Goal: Task Accomplishment & Management: Manage account settings

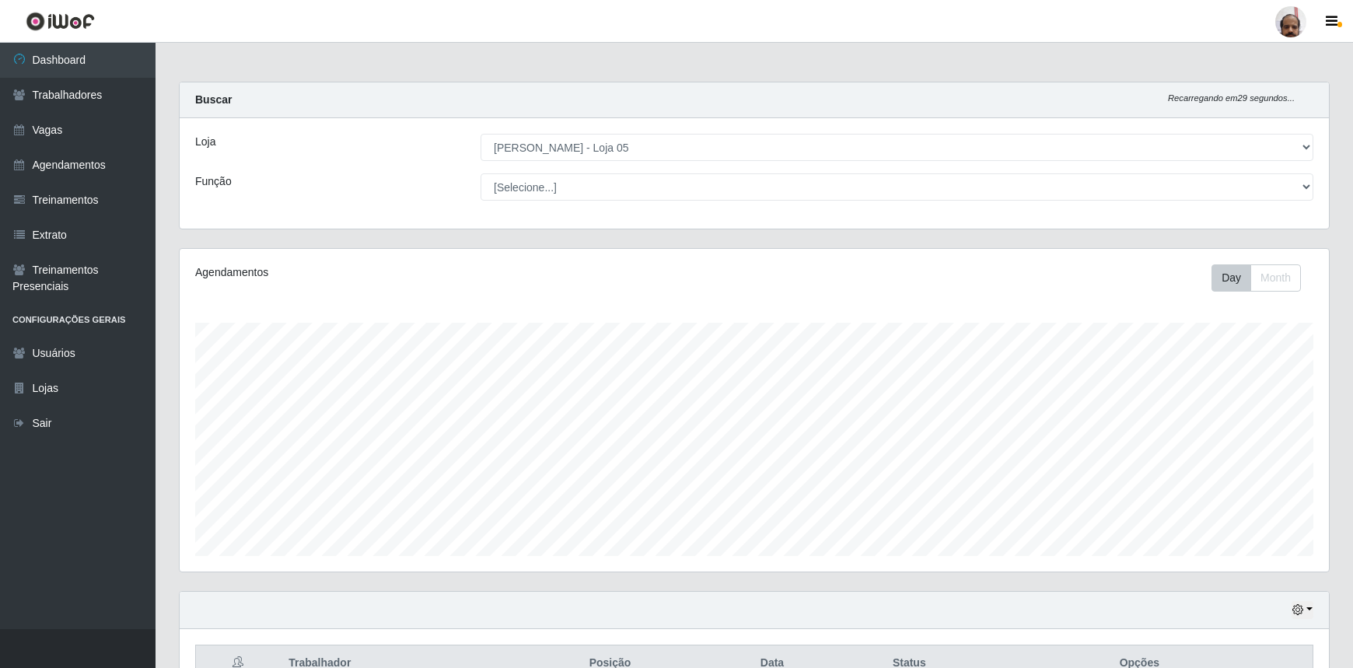
select select "252"
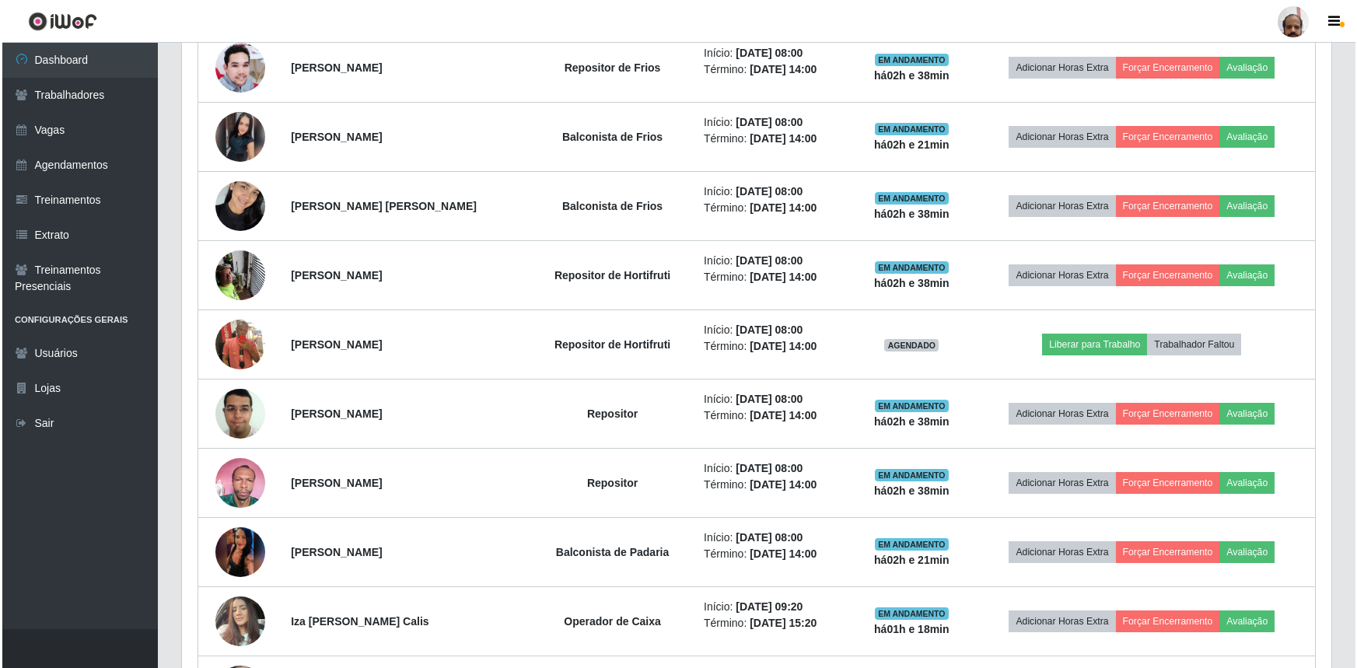
scroll to position [723, 0]
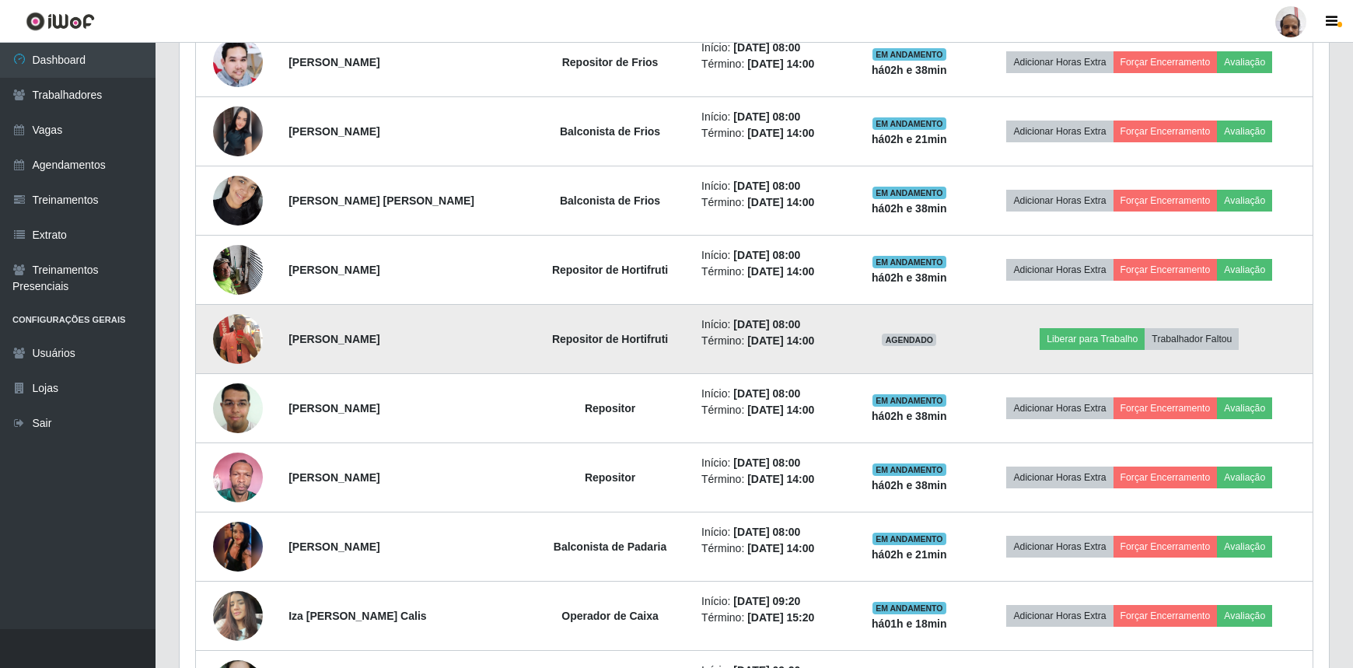
click at [242, 337] on img at bounding box center [238, 339] width 50 height 89
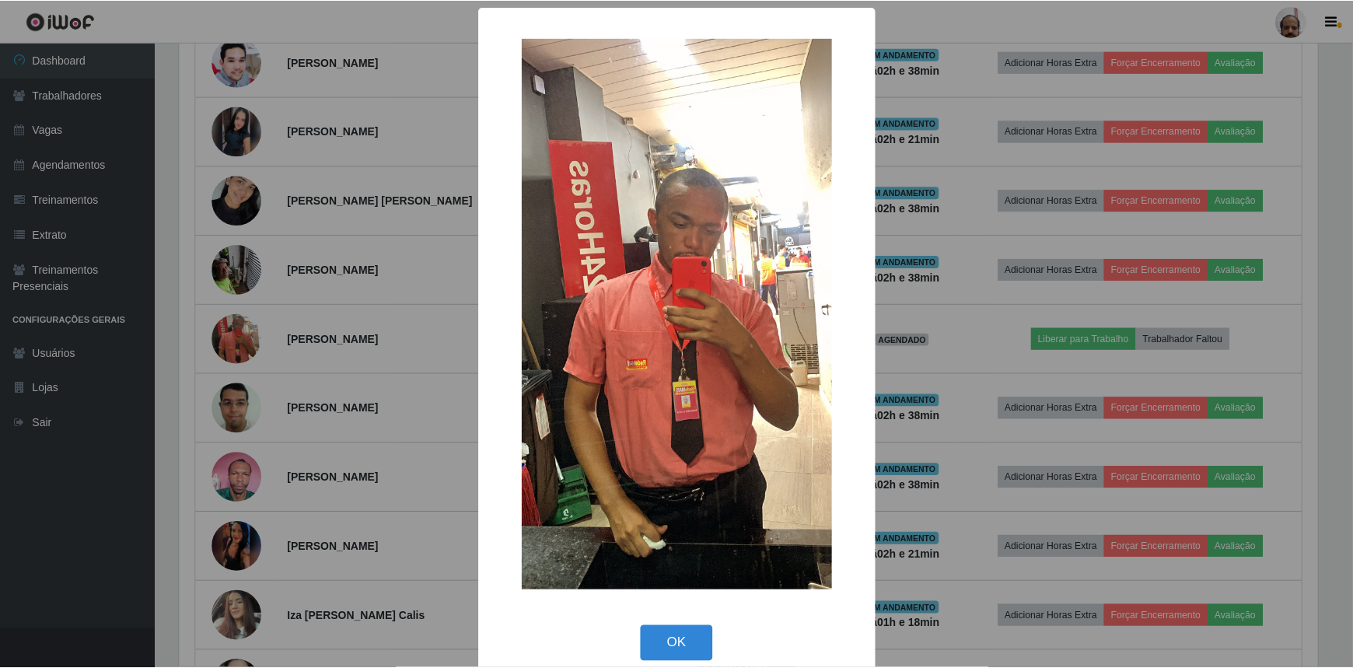
scroll to position [323, 1143]
click at [675, 264] on img at bounding box center [678, 314] width 311 height 553
click at [1005, 352] on div "× OK Cancel" at bounding box center [678, 334] width 1357 height 668
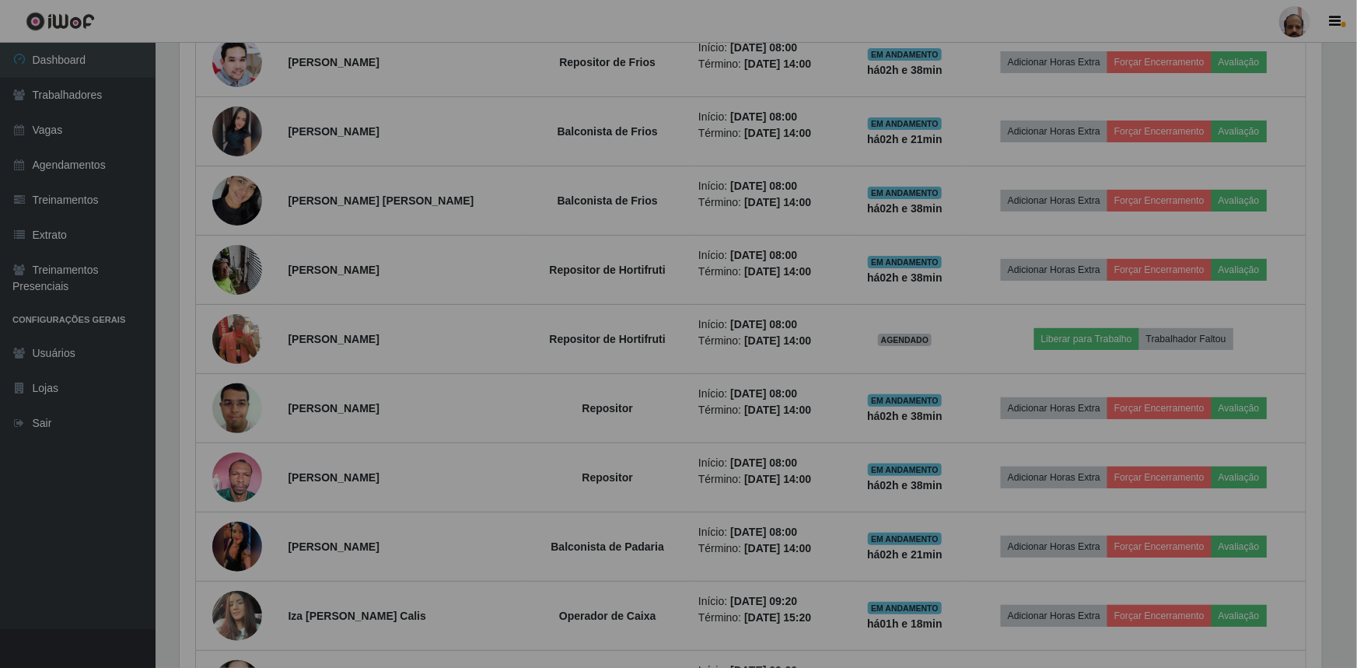
scroll to position [323, 1150]
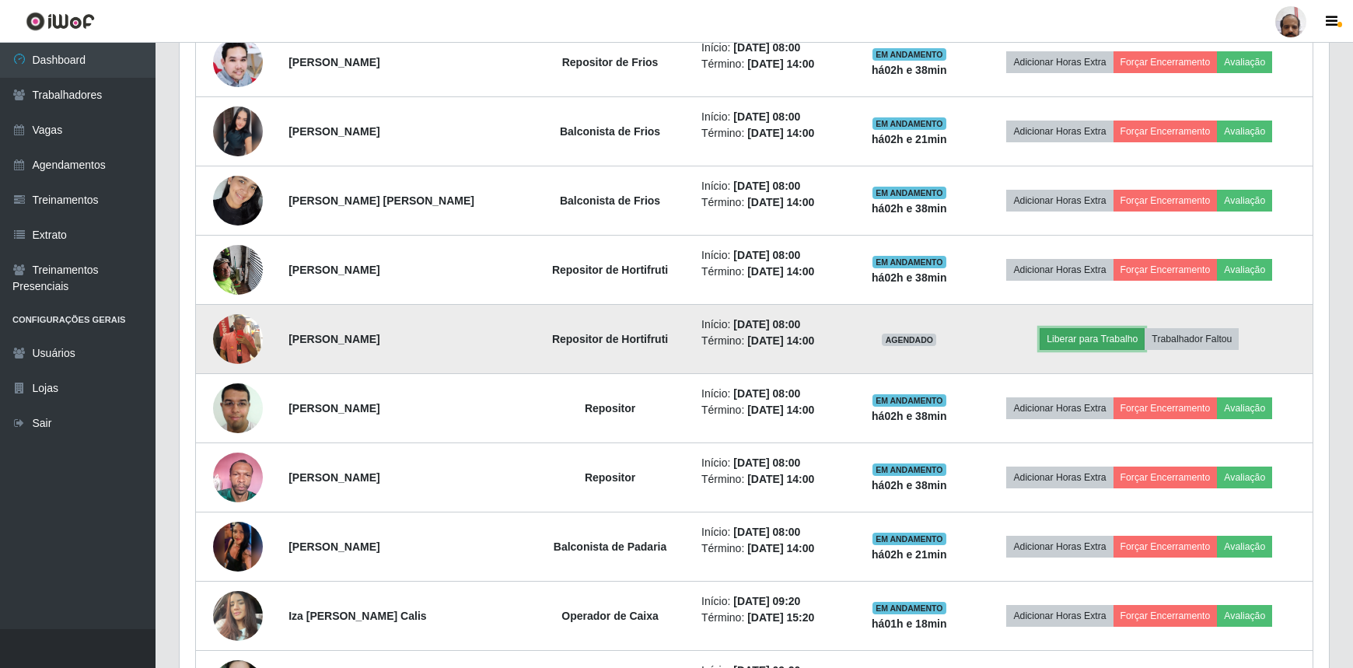
click at [1113, 338] on button "Liberar para Trabalho" at bounding box center [1092, 339] width 105 height 22
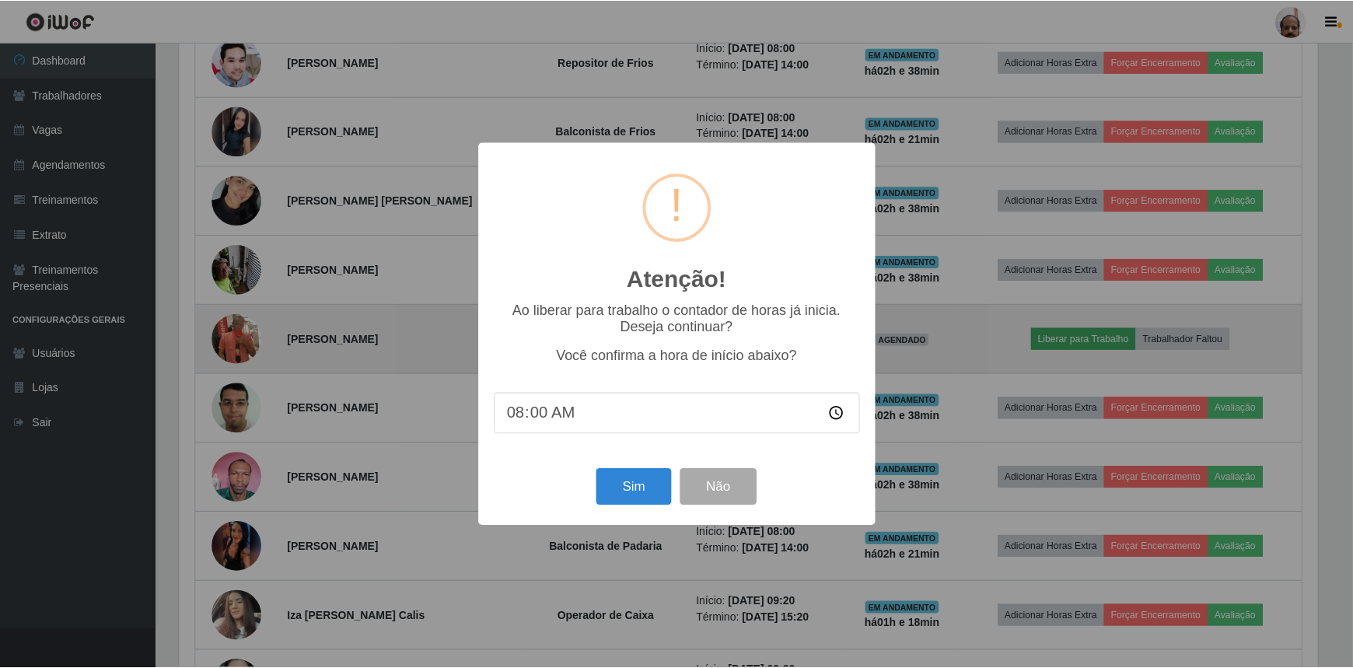
scroll to position [323, 1143]
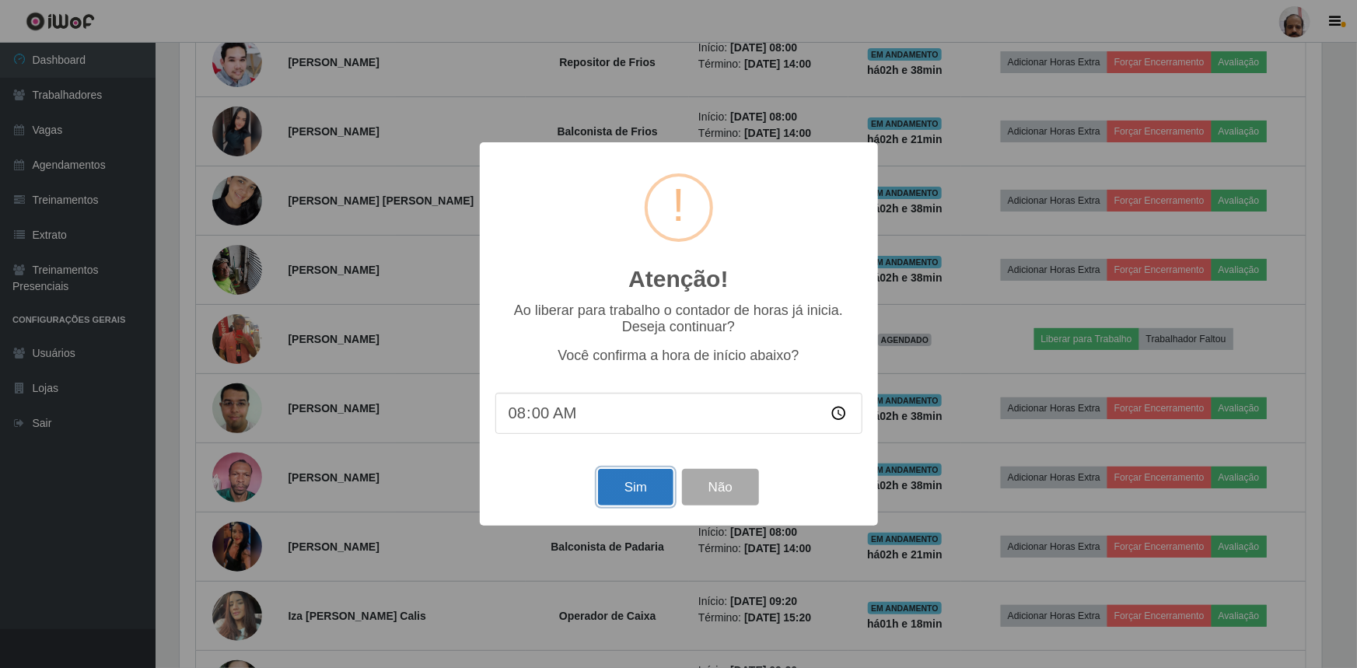
click at [641, 493] on button "Sim" at bounding box center [635, 487] width 75 height 37
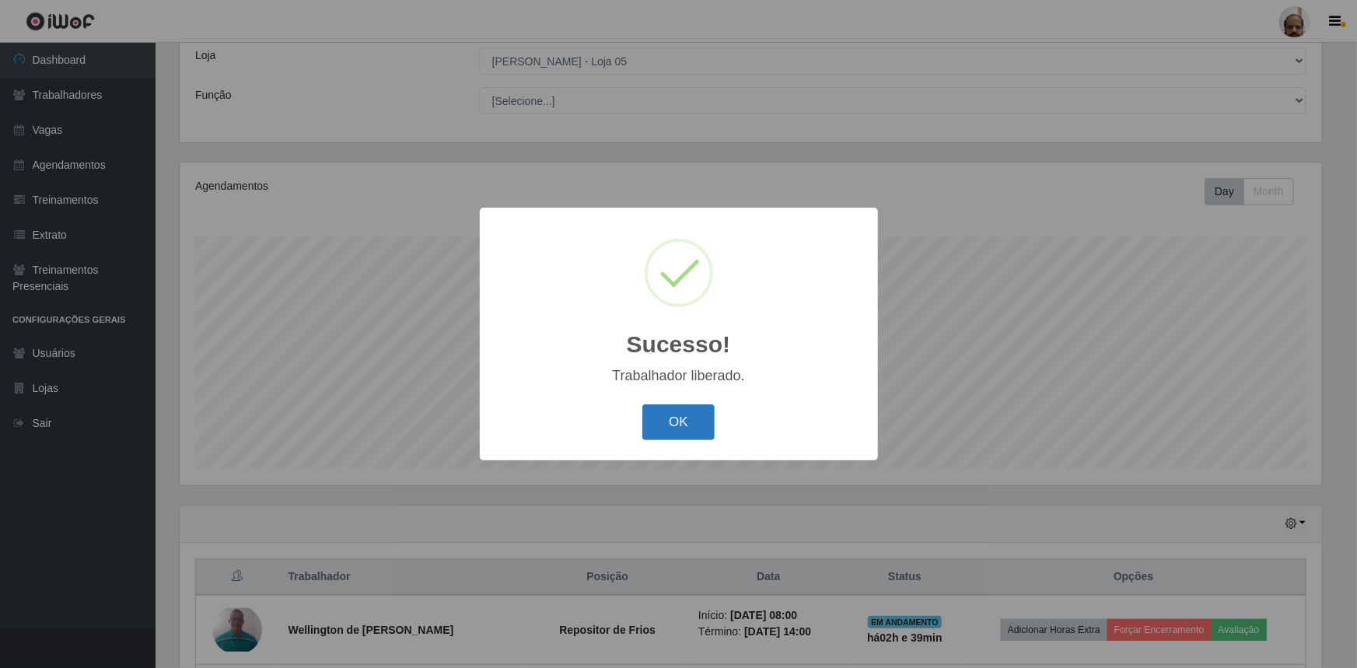
click at [690, 436] on button "OK" at bounding box center [678, 422] width 72 height 37
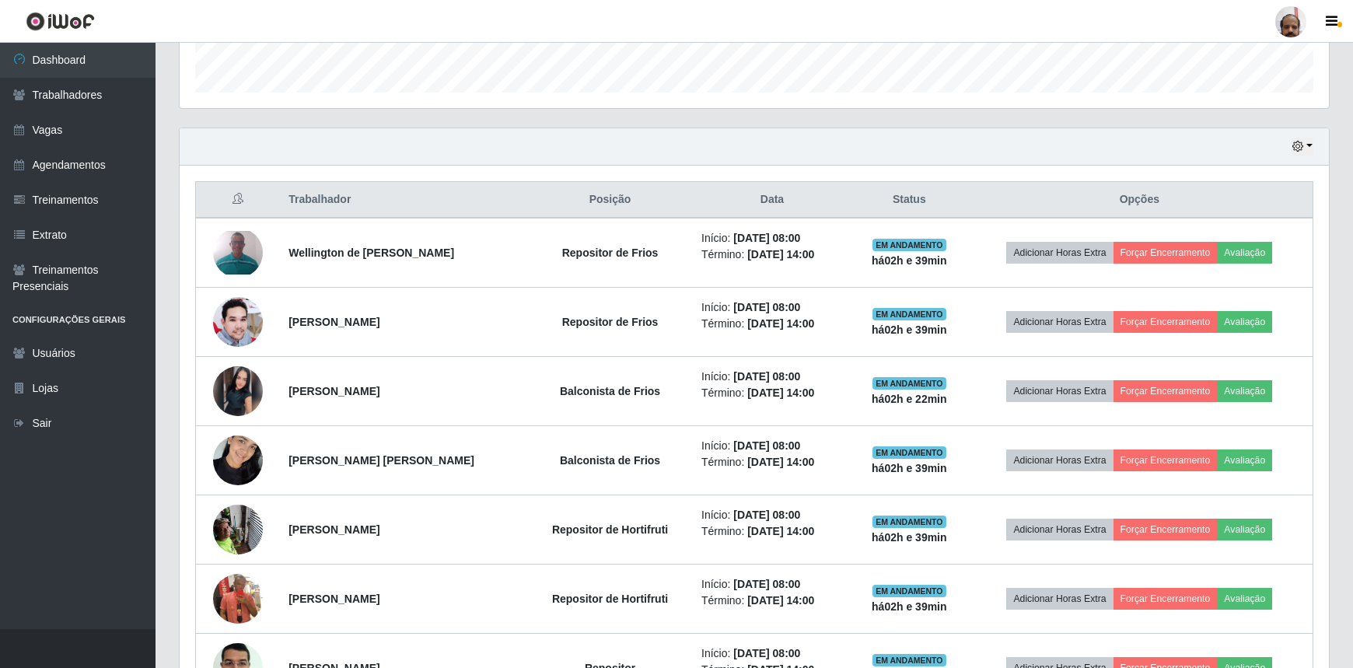
scroll to position [582, 0]
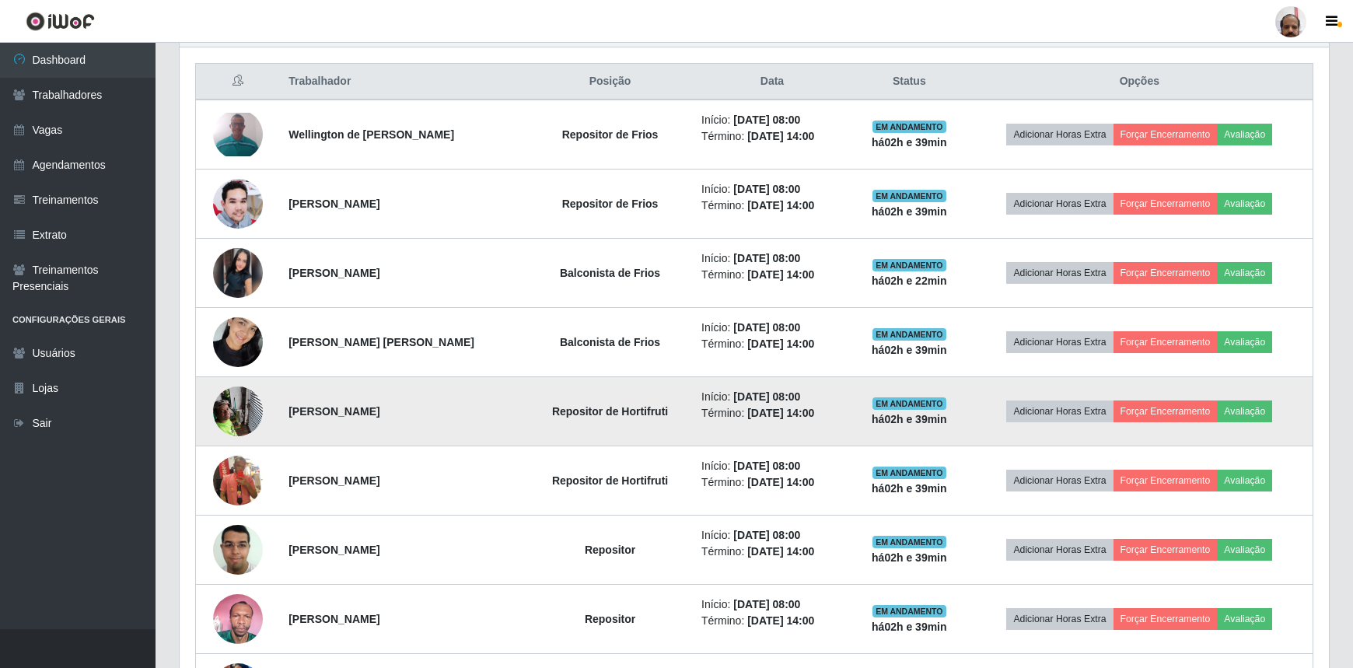
click at [236, 400] on img at bounding box center [238, 411] width 50 height 66
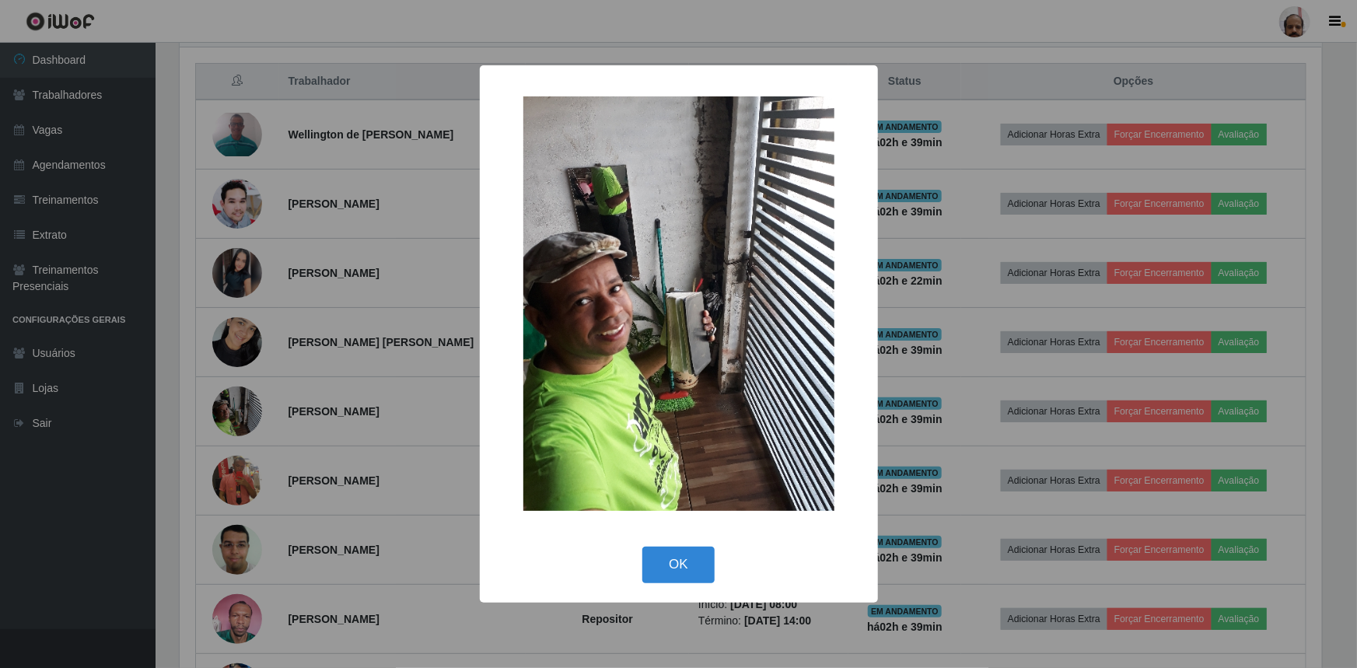
click at [576, 341] on img at bounding box center [678, 303] width 311 height 415
click at [691, 555] on button "OK" at bounding box center [678, 565] width 72 height 37
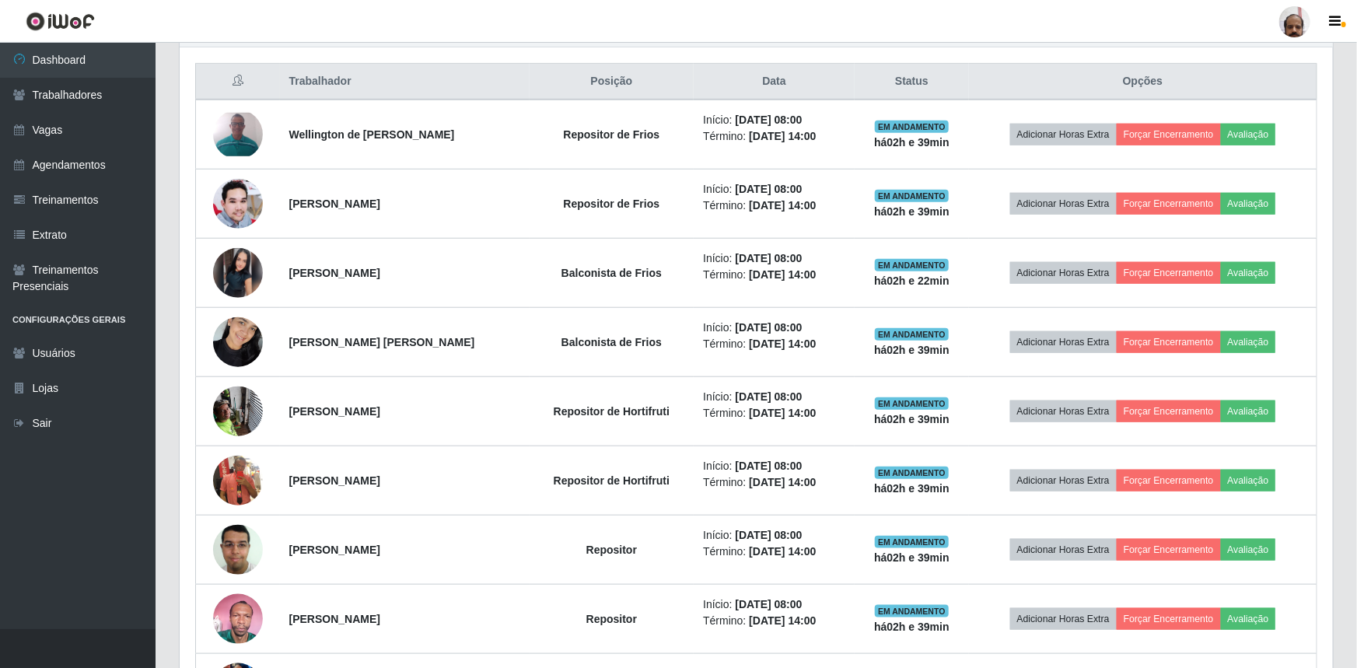
scroll to position [323, 1150]
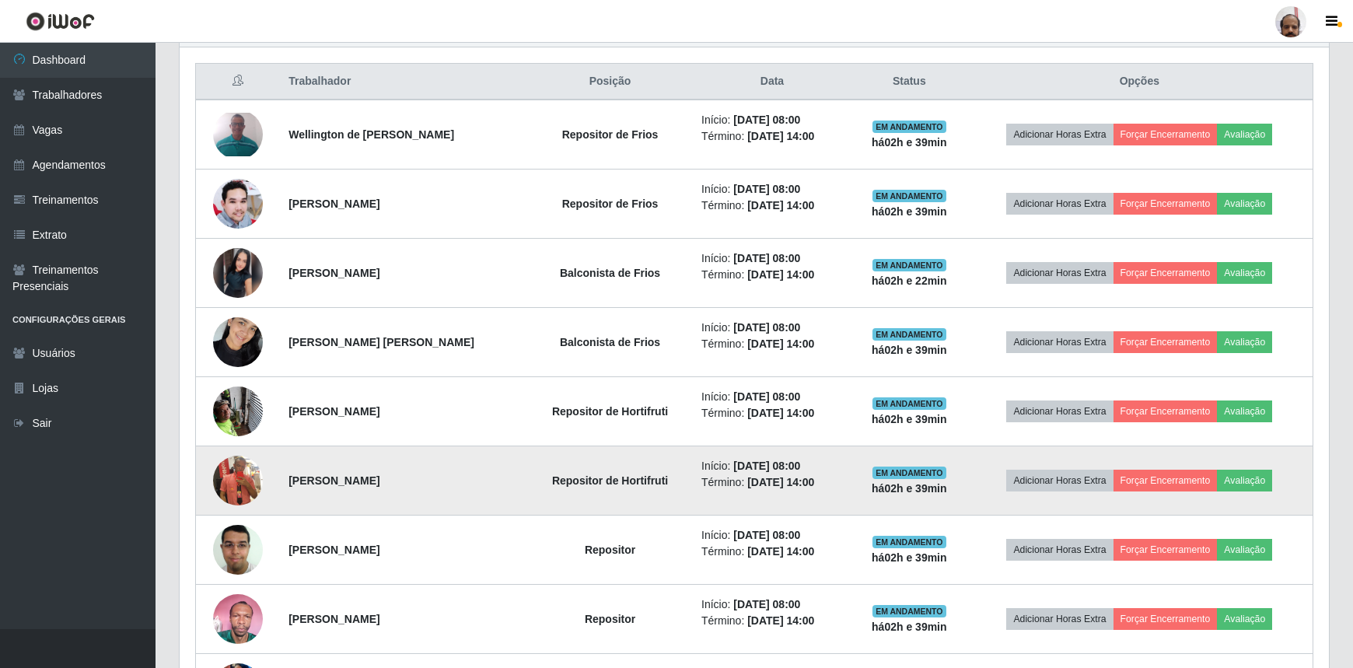
click at [226, 478] on img at bounding box center [238, 480] width 50 height 89
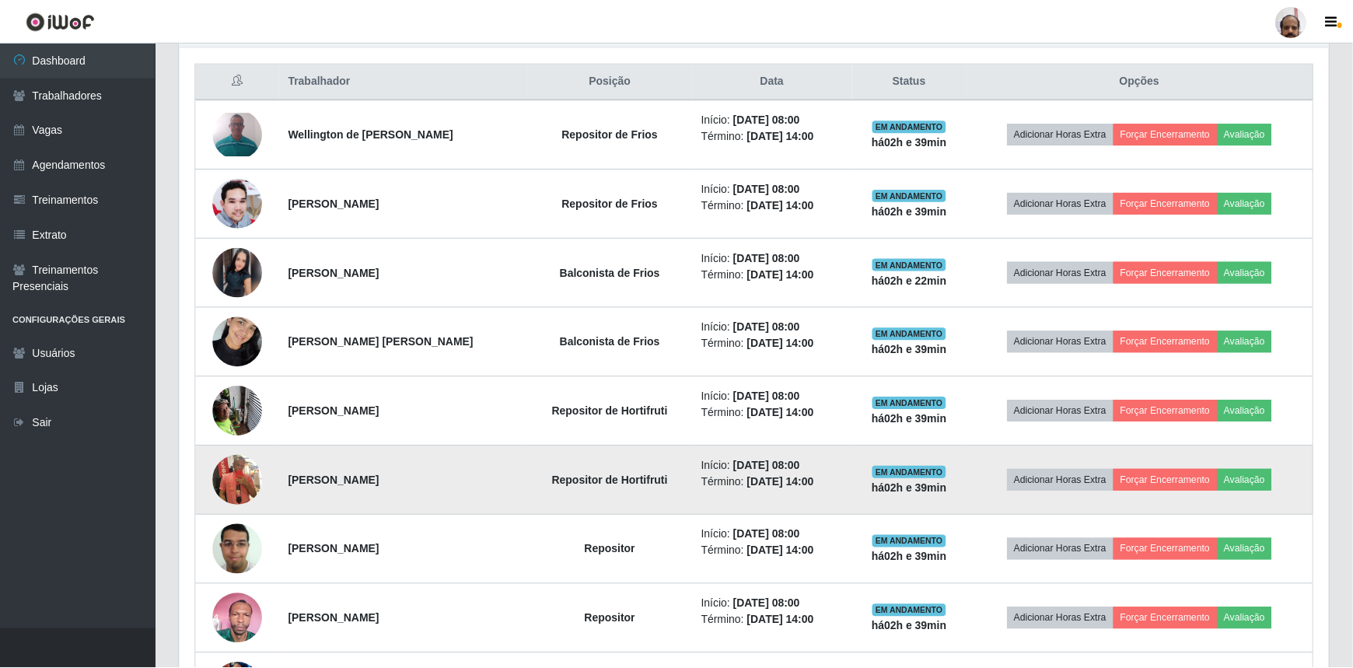
scroll to position [323, 1143]
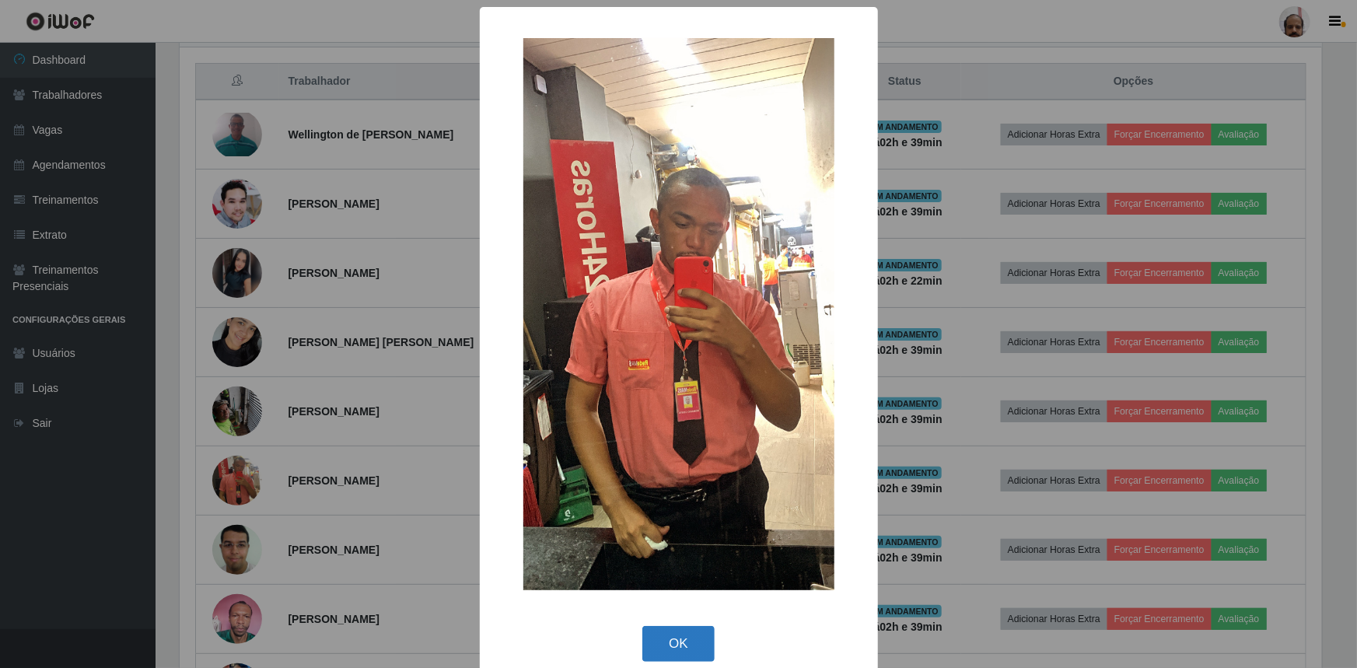
click at [705, 632] on button "OK" at bounding box center [678, 644] width 72 height 37
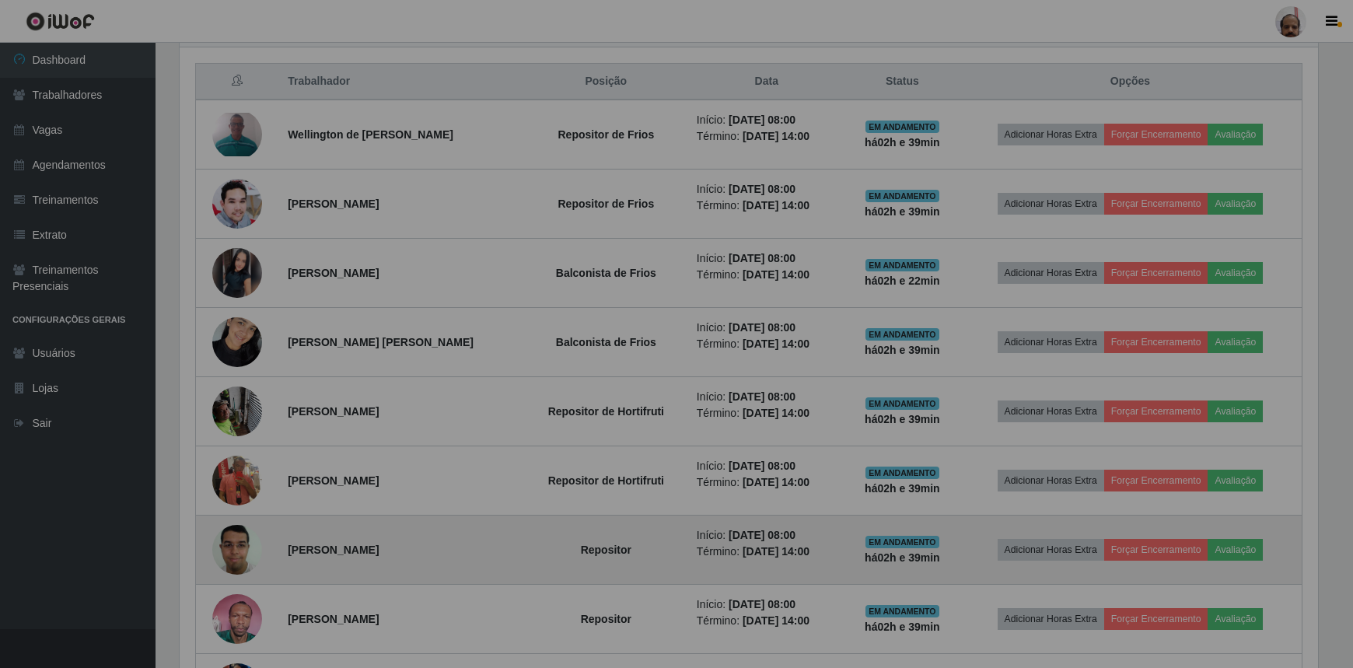
scroll to position [323, 1150]
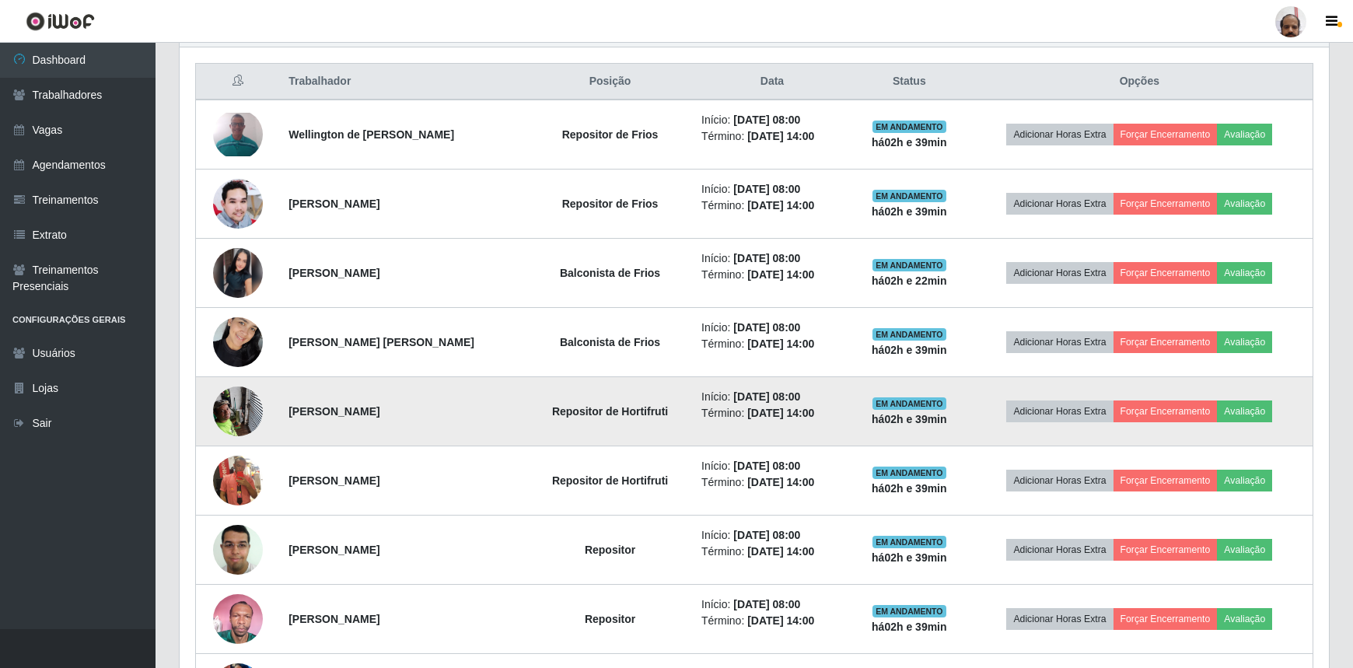
click at [240, 415] on img at bounding box center [238, 411] width 50 height 66
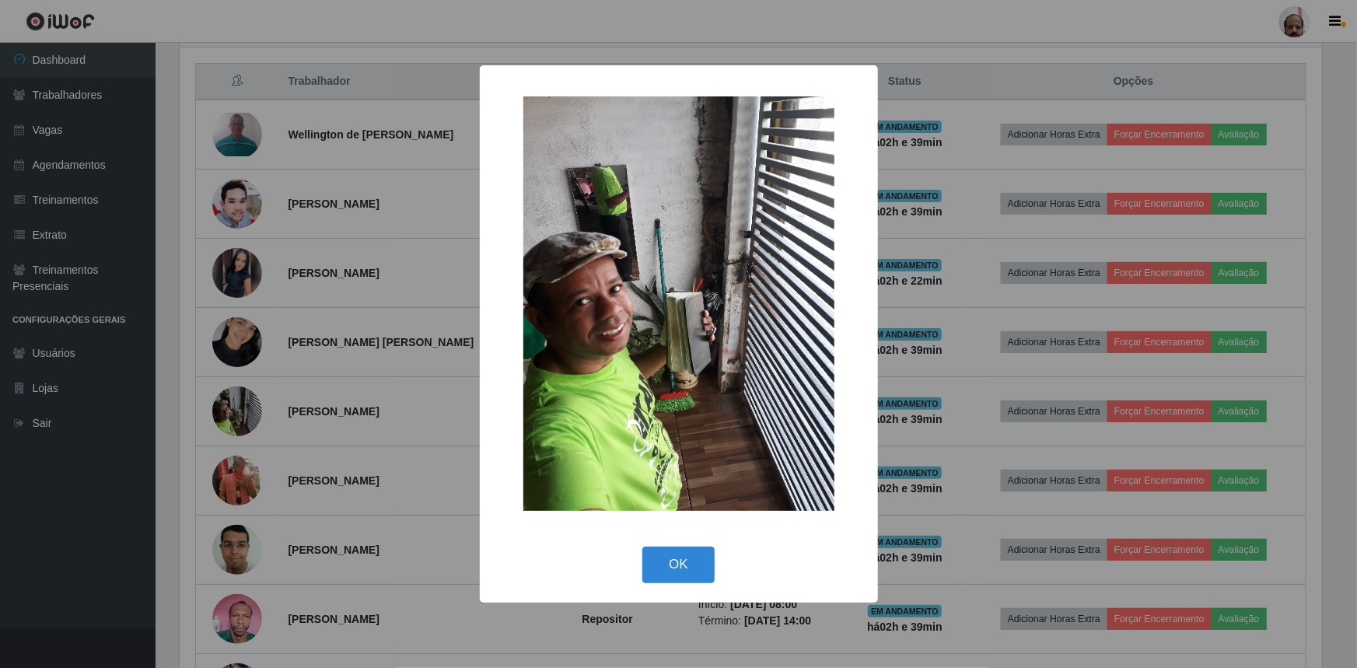
click at [713, 334] on img at bounding box center [678, 303] width 311 height 415
click at [649, 336] on img at bounding box center [678, 303] width 311 height 415
click at [357, 482] on div "× OK Cancel" at bounding box center [678, 334] width 1357 height 668
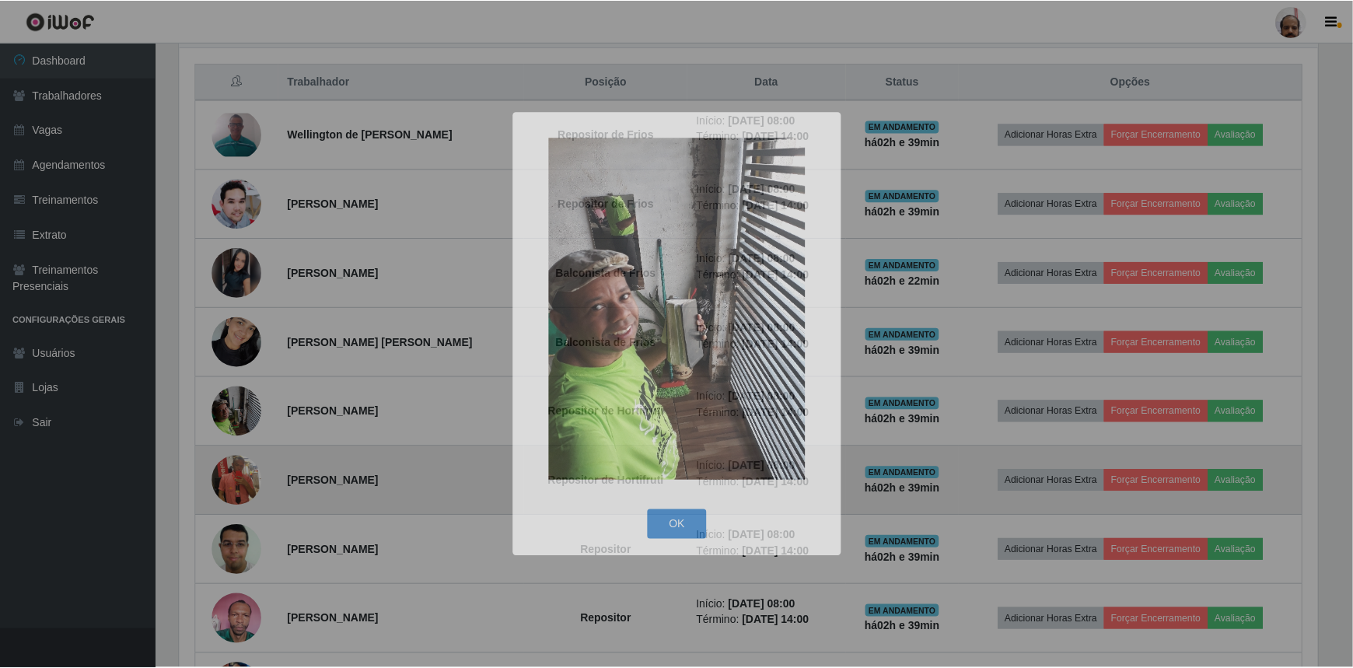
scroll to position [323, 1150]
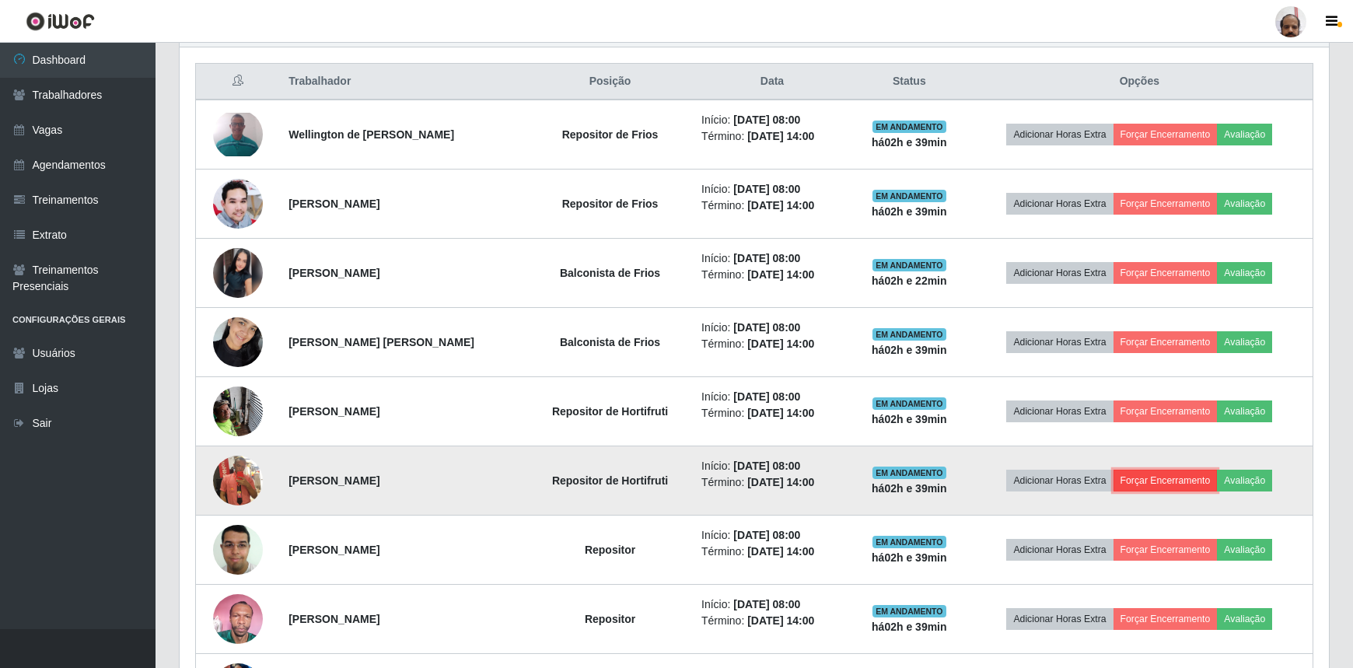
click at [1162, 485] on button "Forçar Encerramento" at bounding box center [1166, 481] width 104 height 22
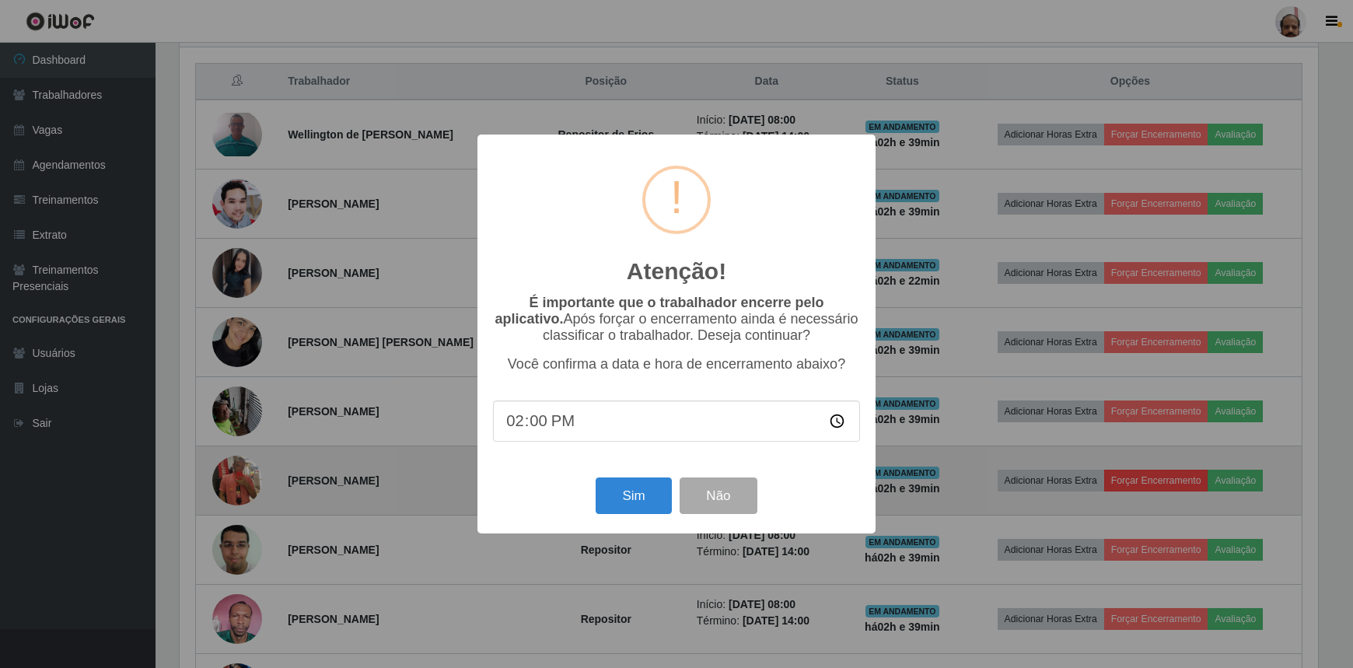
scroll to position [323, 1143]
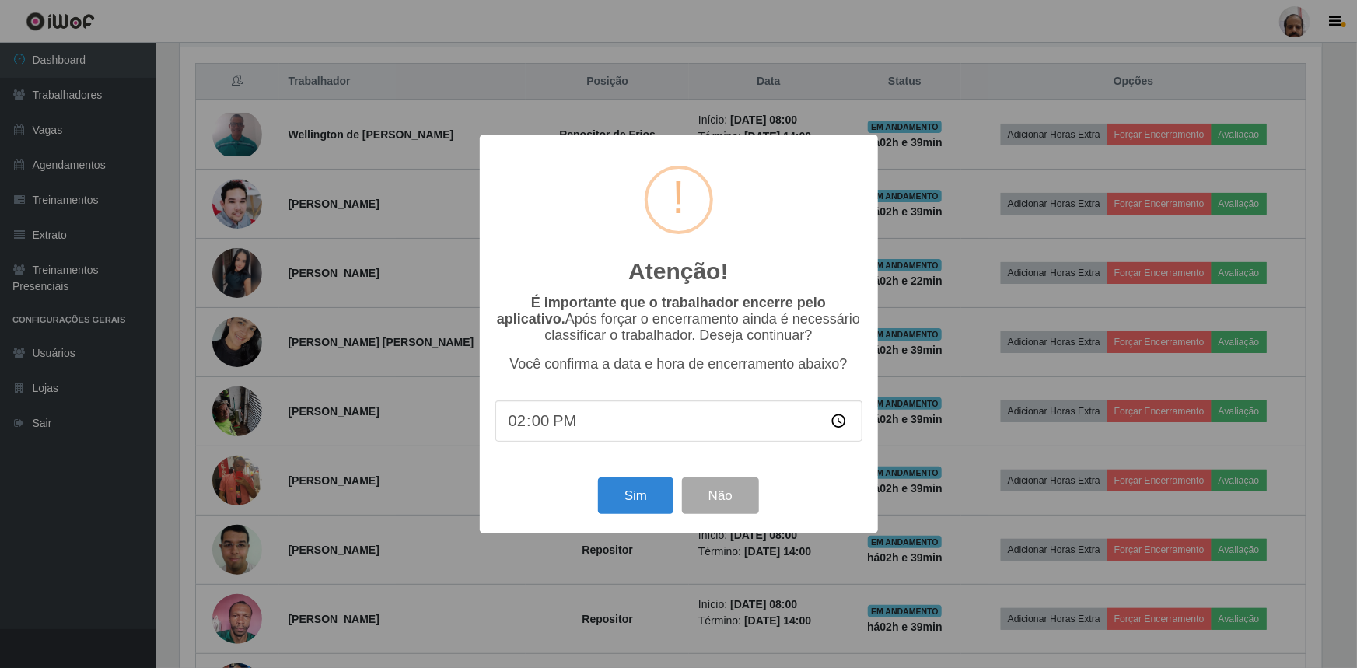
click at [511, 428] on input "14:00" at bounding box center [678, 421] width 367 height 41
type input "10:40"
click at [633, 497] on button "Sim" at bounding box center [635, 496] width 75 height 37
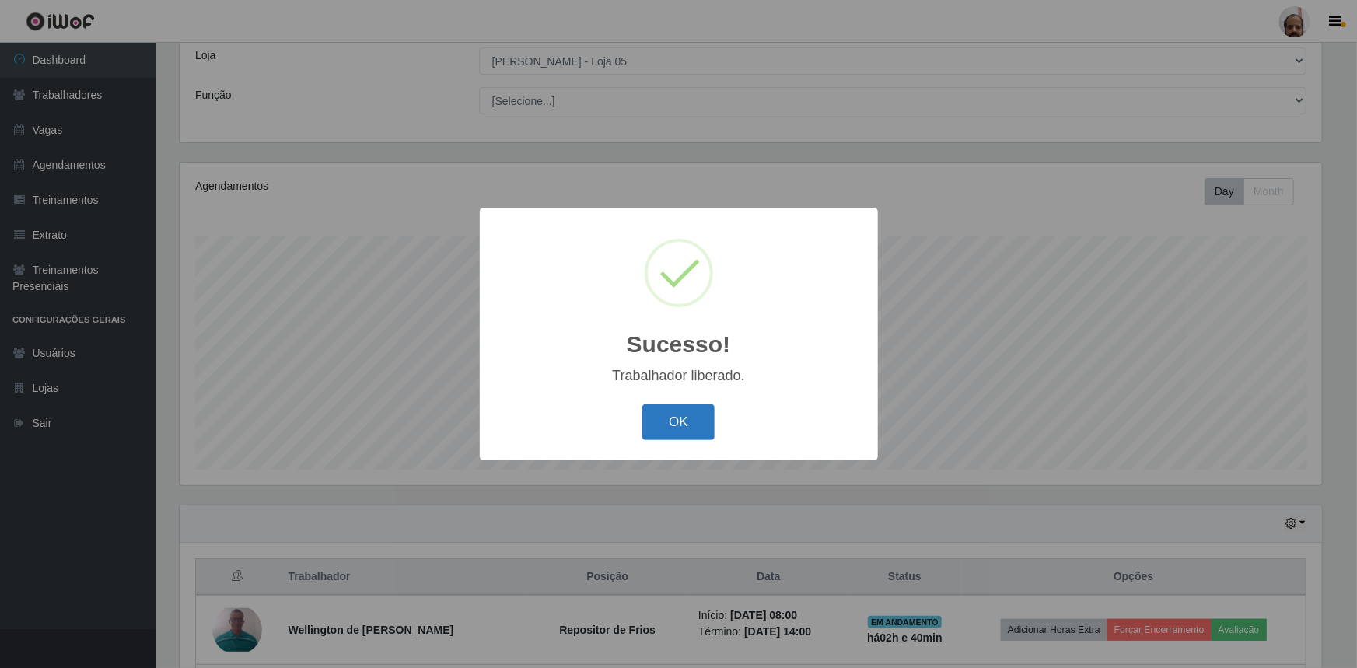
click at [666, 432] on button "OK" at bounding box center [678, 422] width 72 height 37
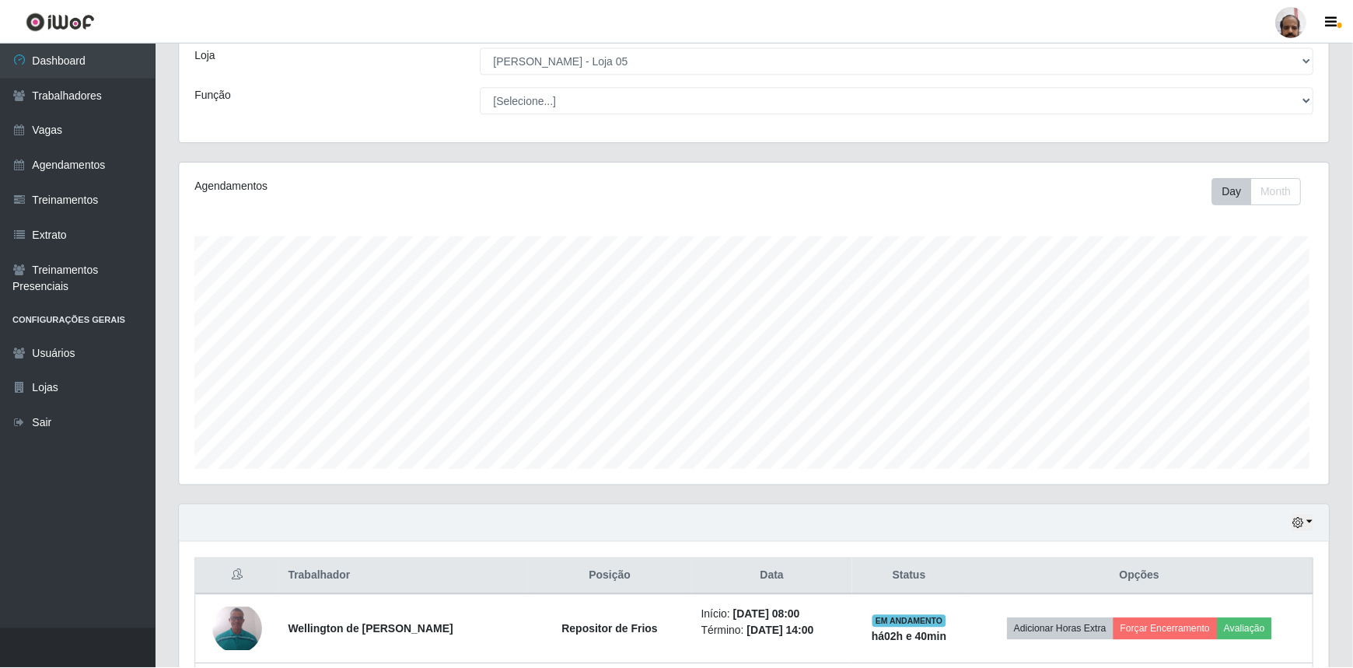
scroll to position [323, 1150]
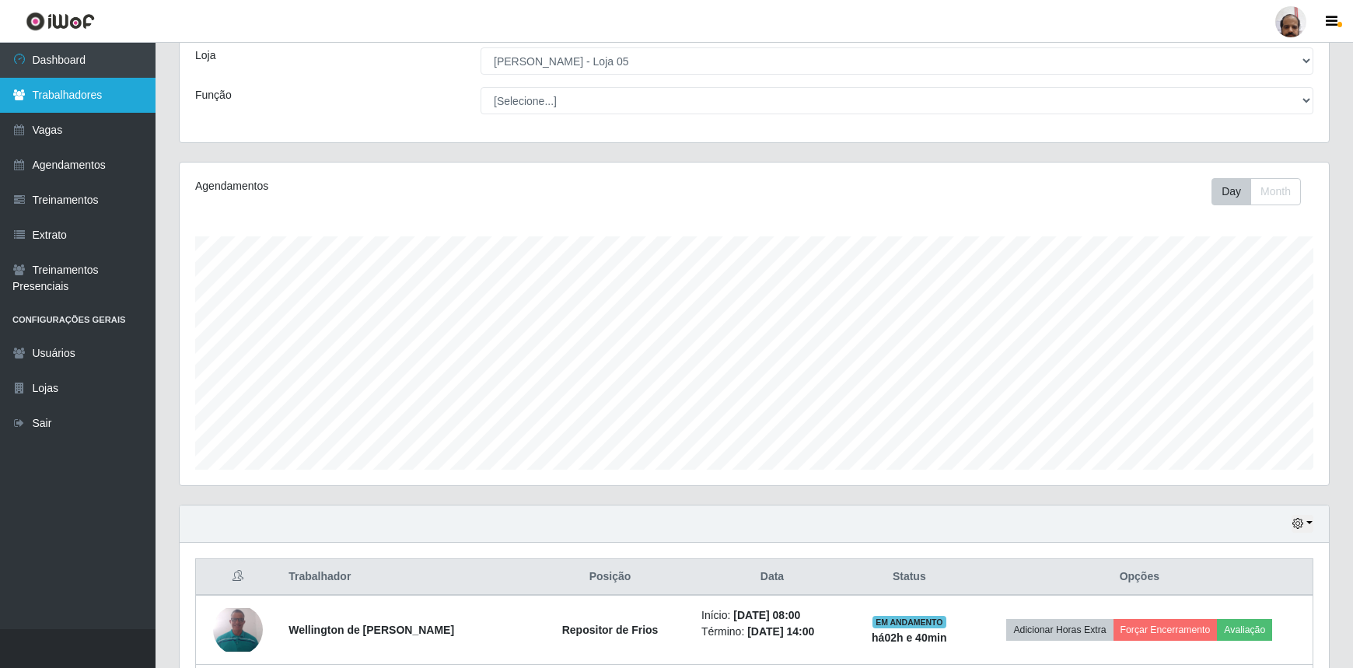
click at [99, 98] on link "Trabalhadores" at bounding box center [78, 95] width 156 height 35
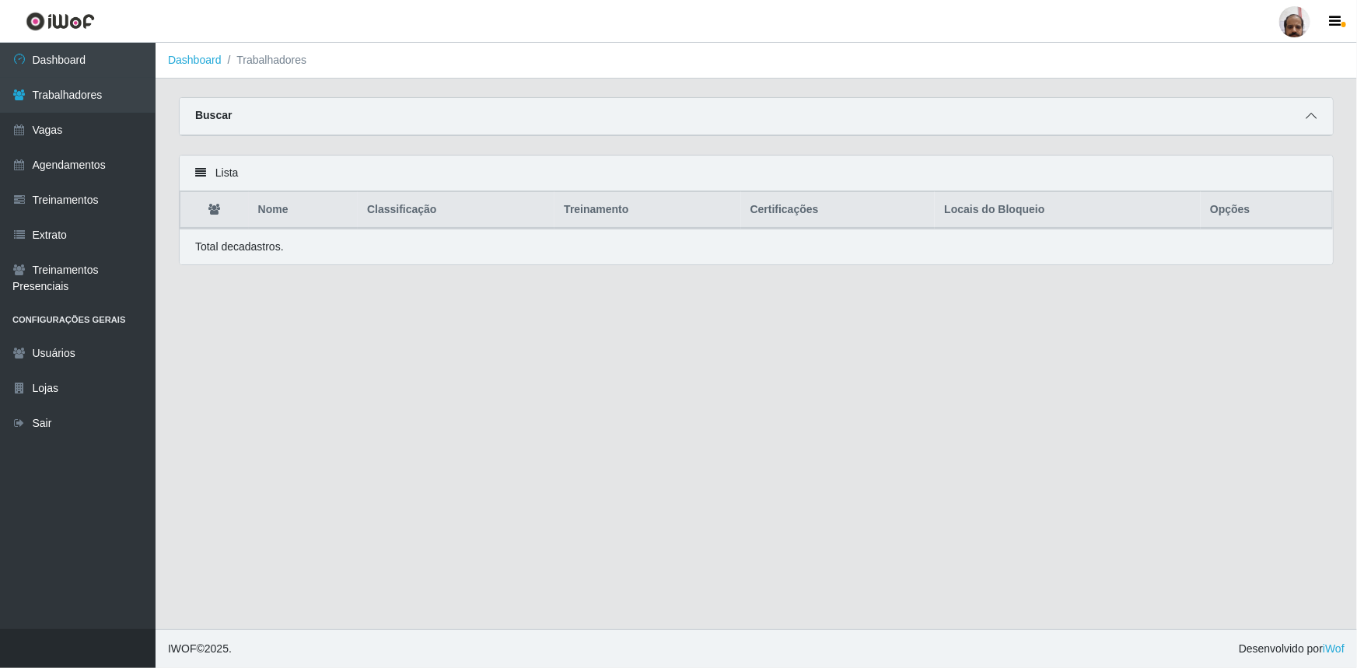
click at [1319, 118] on span at bounding box center [1311, 116] width 19 height 18
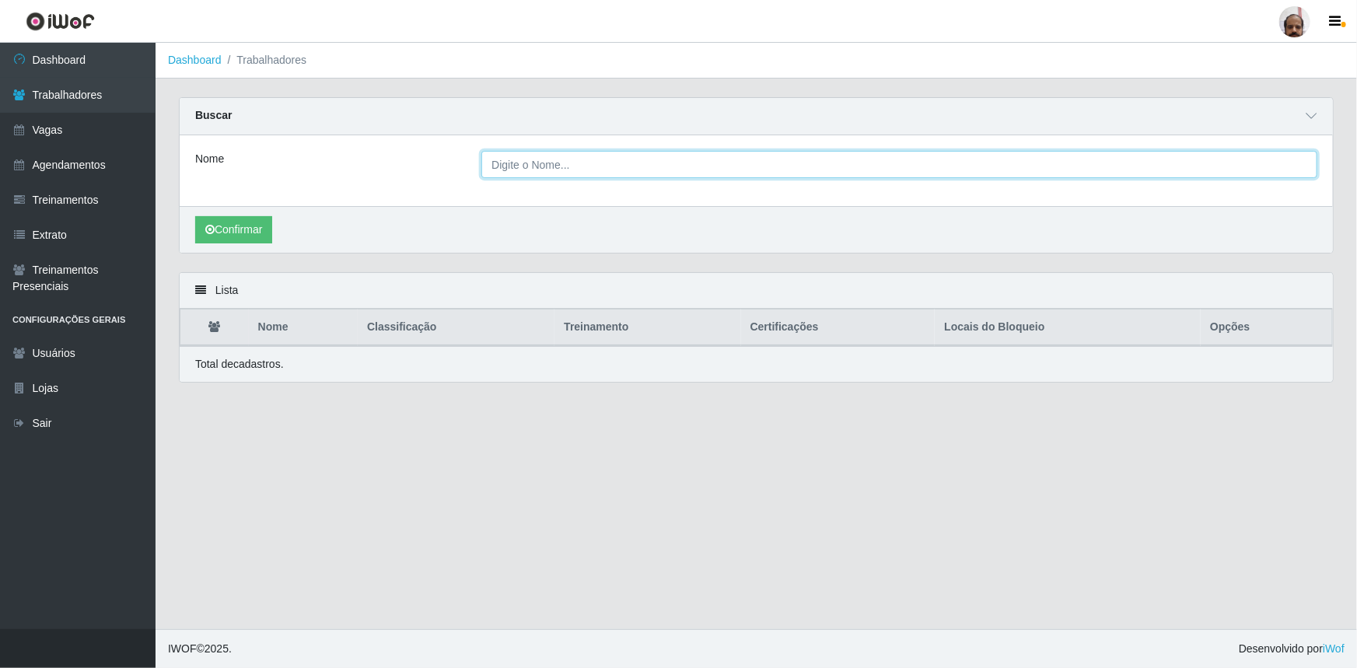
click at [504, 166] on input "Nome" at bounding box center [899, 164] width 836 height 27
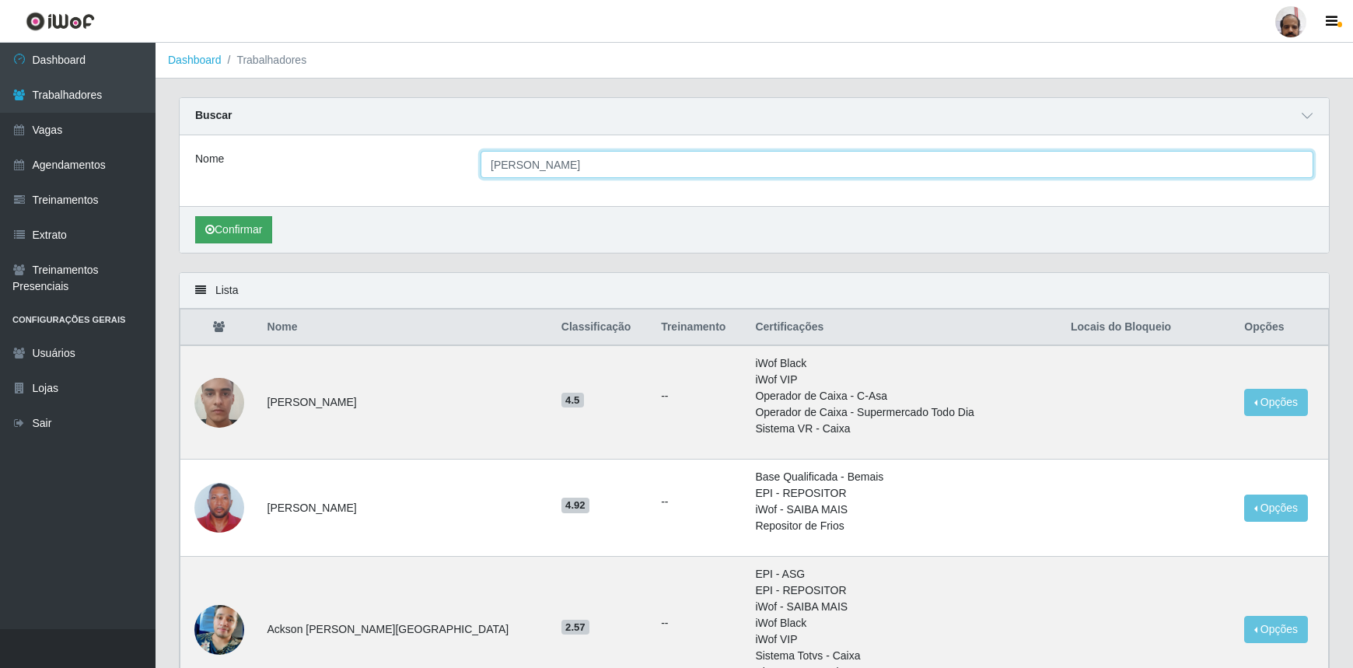
type input "[PERSON_NAME]"
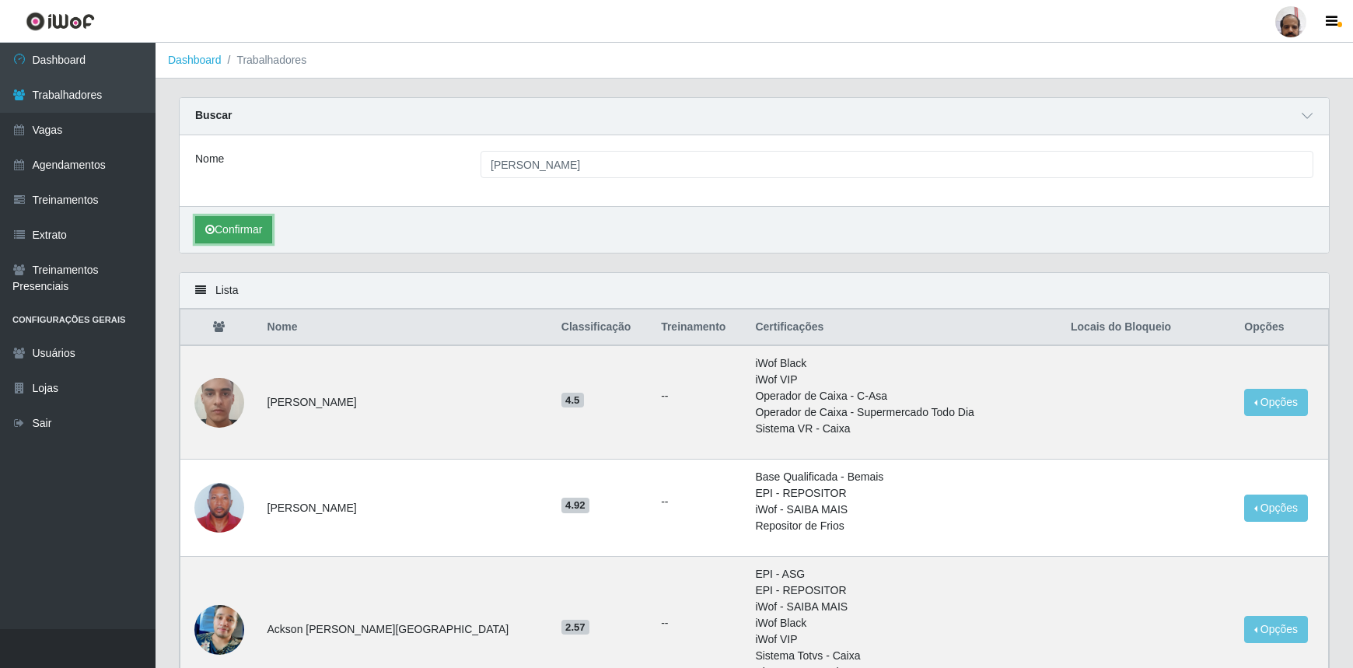
click at [240, 233] on button "Confirmar" at bounding box center [233, 229] width 77 height 27
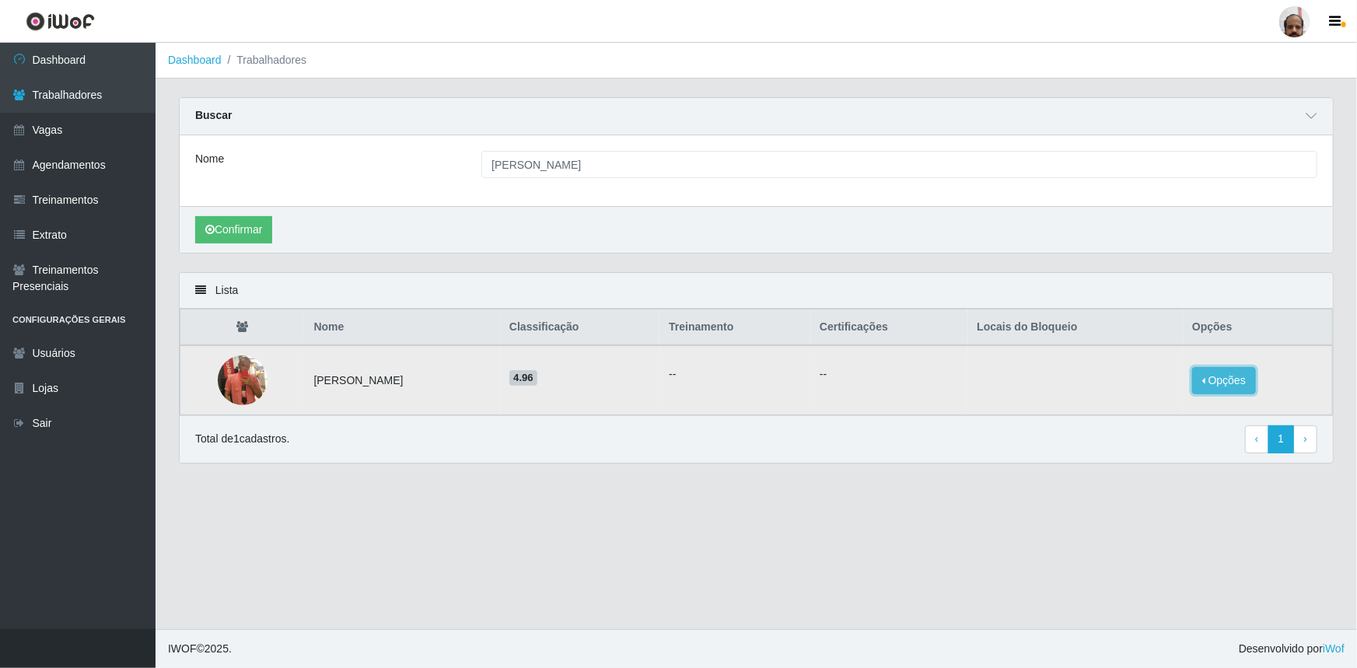
click at [1249, 388] on button "Opções" at bounding box center [1224, 380] width 64 height 27
click at [1118, 365] on button "Bloquear - Empresa" at bounding box center [1127, 362] width 125 height 33
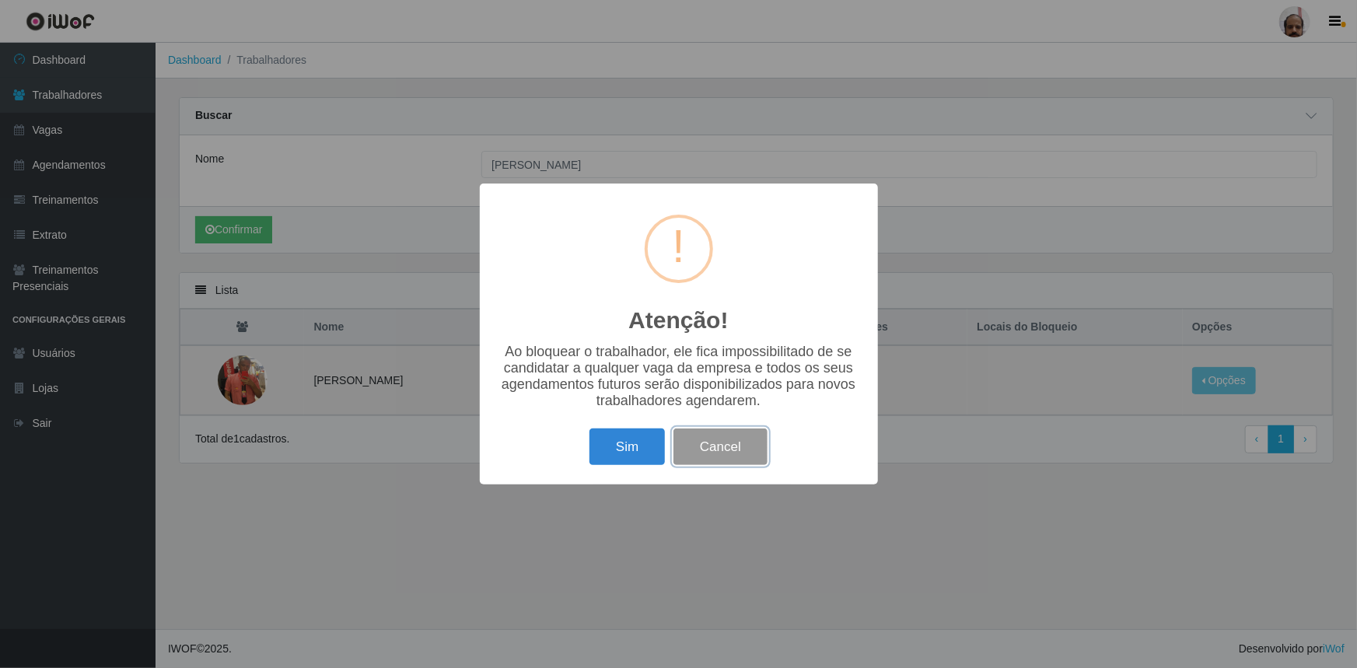
click at [714, 448] on button "Cancel" at bounding box center [721, 447] width 94 height 37
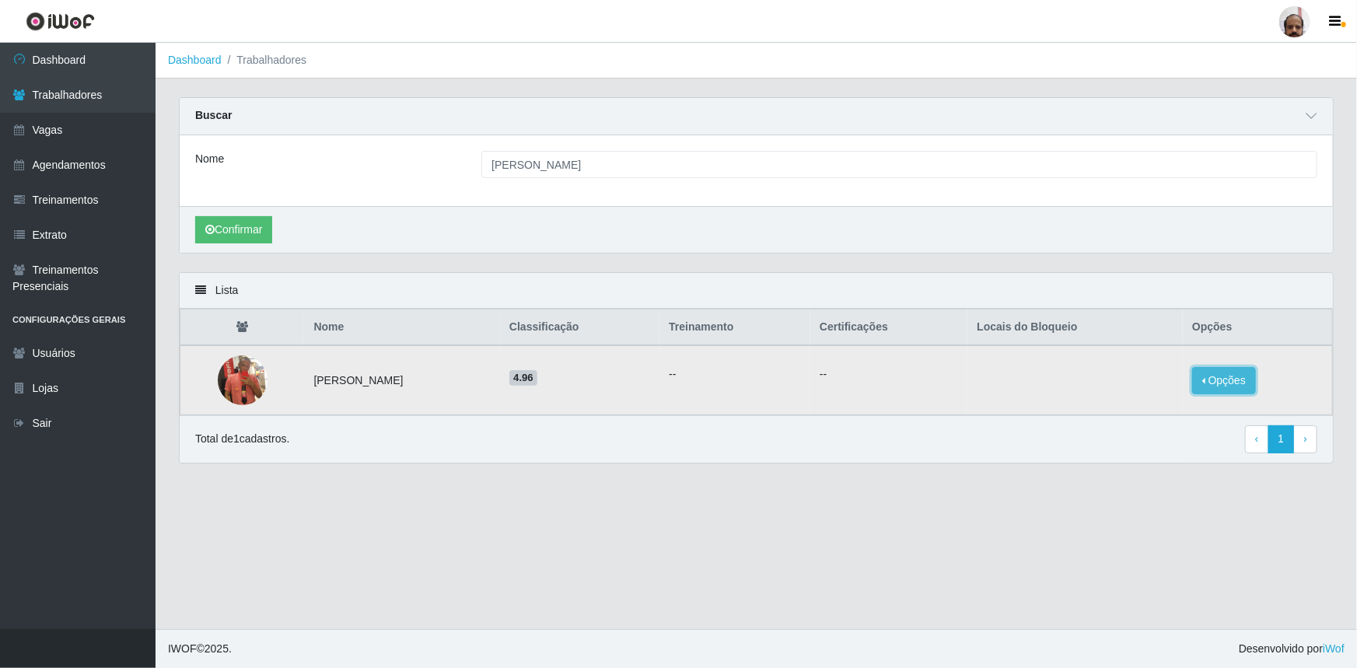
click at [1229, 386] on button "Opções" at bounding box center [1224, 380] width 64 height 27
click at [1108, 393] on button "Bloquear - Loja" at bounding box center [1127, 395] width 125 height 32
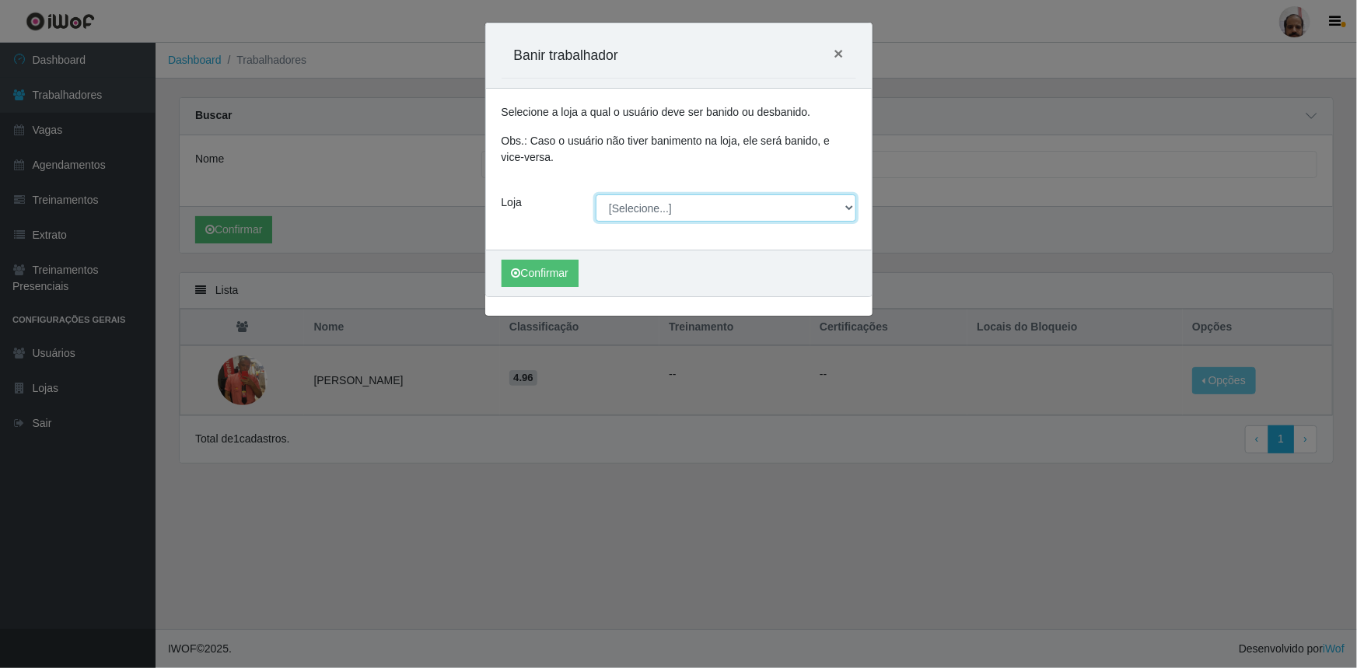
click at [845, 207] on select "[Selecione...] Mar Vermelho - Loja 05" at bounding box center [726, 207] width 261 height 27
select select "252"
click at [596, 194] on select "[Selecione...] Mar Vermelho - Loja 05" at bounding box center [726, 207] width 261 height 27
click at [519, 266] on button "Confirmar" at bounding box center [540, 273] width 77 height 27
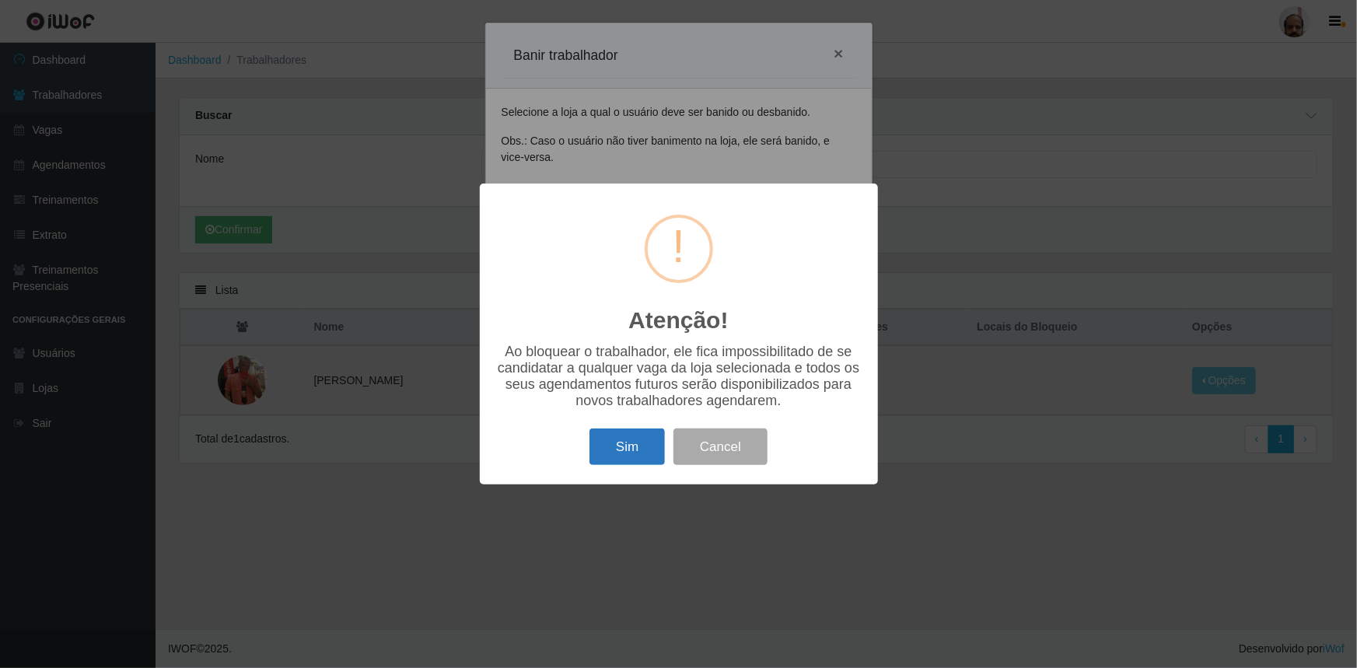
click at [614, 455] on button "Sim" at bounding box center [627, 447] width 75 height 37
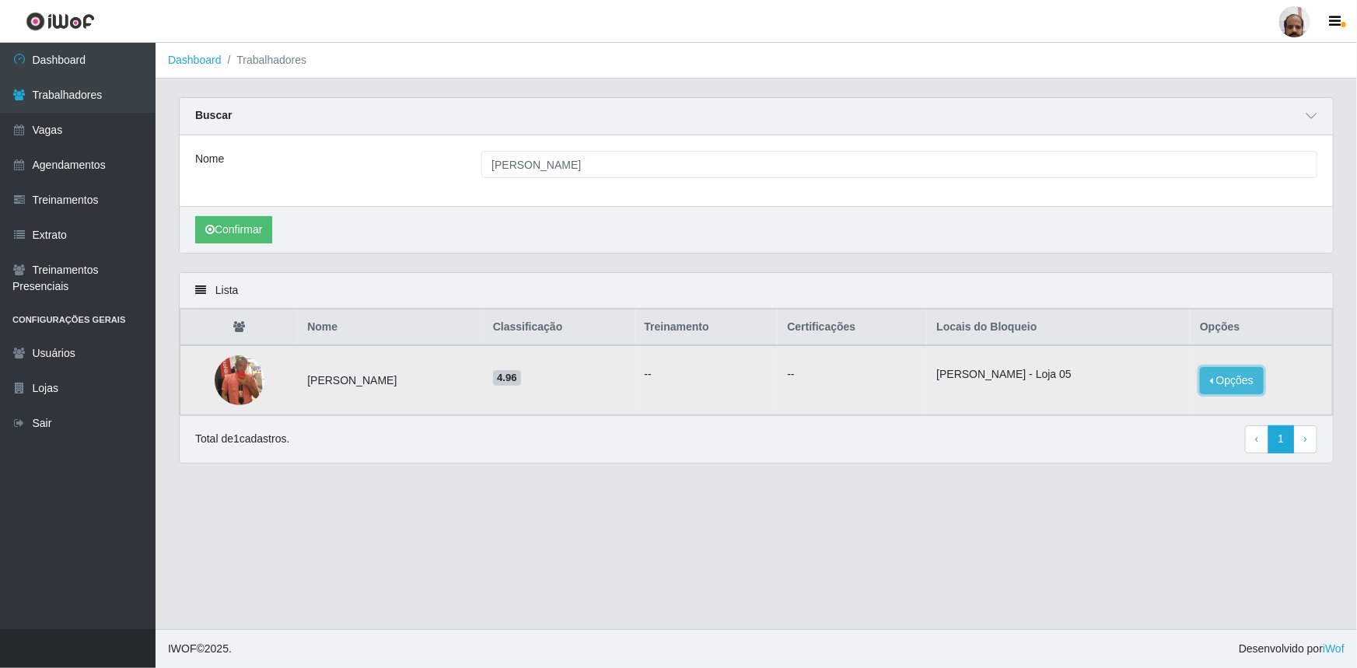
click at [1246, 383] on button "Opções" at bounding box center [1232, 380] width 64 height 27
click at [758, 390] on td "--" at bounding box center [706, 380] width 143 height 70
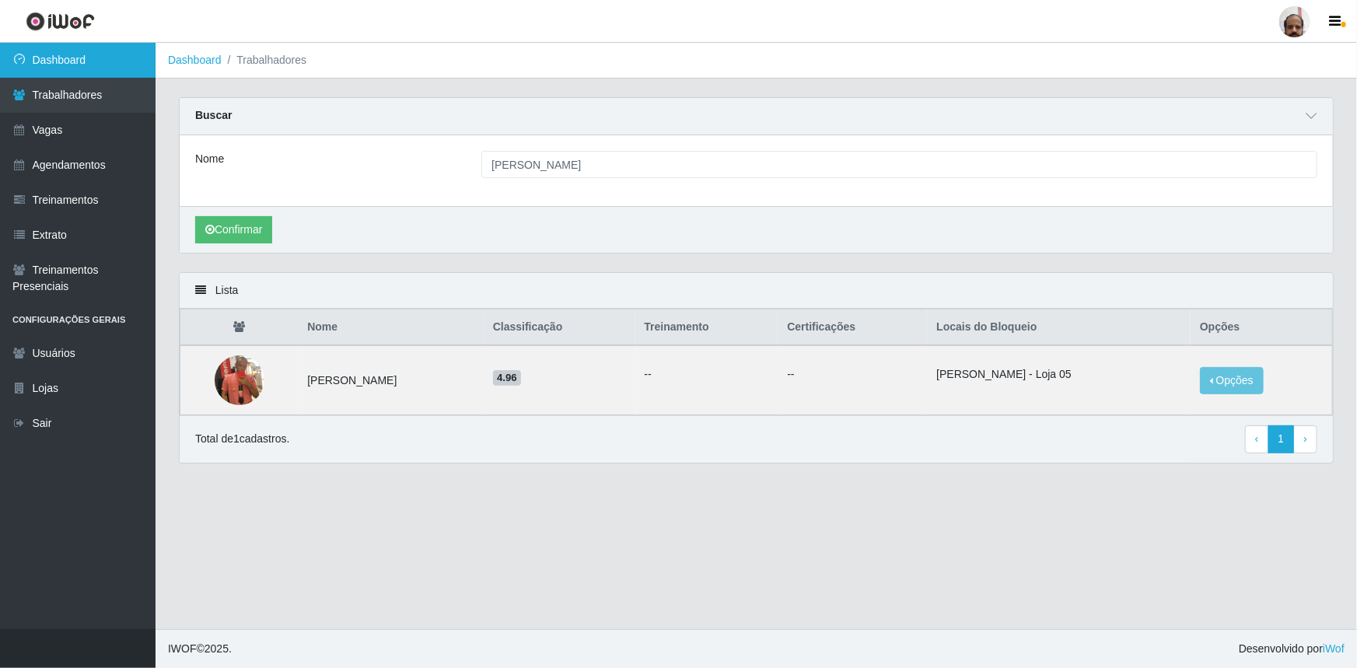
click at [51, 58] on link "Dashboard" at bounding box center [78, 60] width 156 height 35
